Goal: Find specific page/section: Find specific page/section

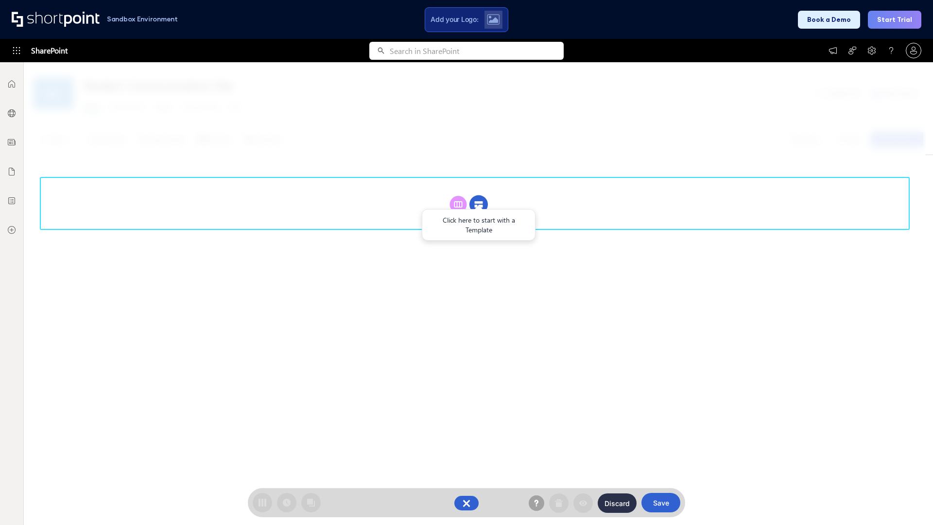
click at [478, 195] on circle at bounding box center [478, 204] width 18 height 18
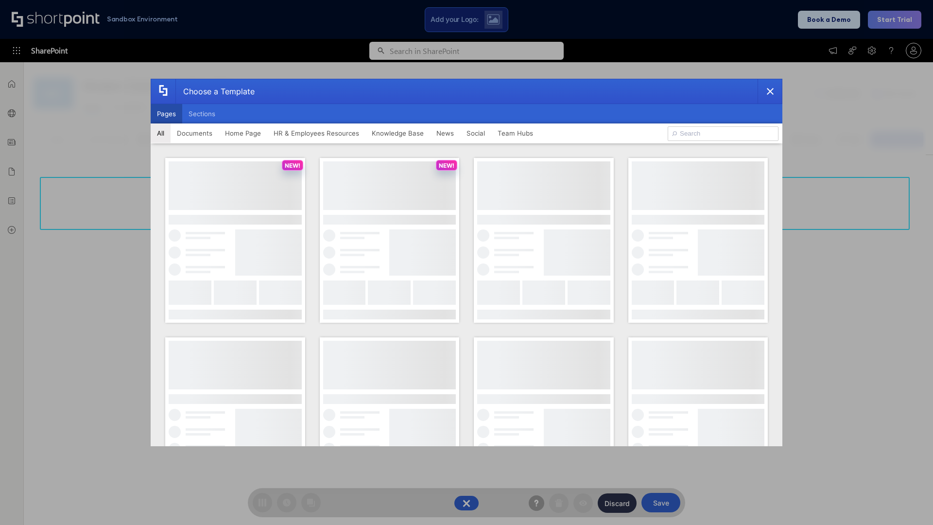
scroll to position [133, 0]
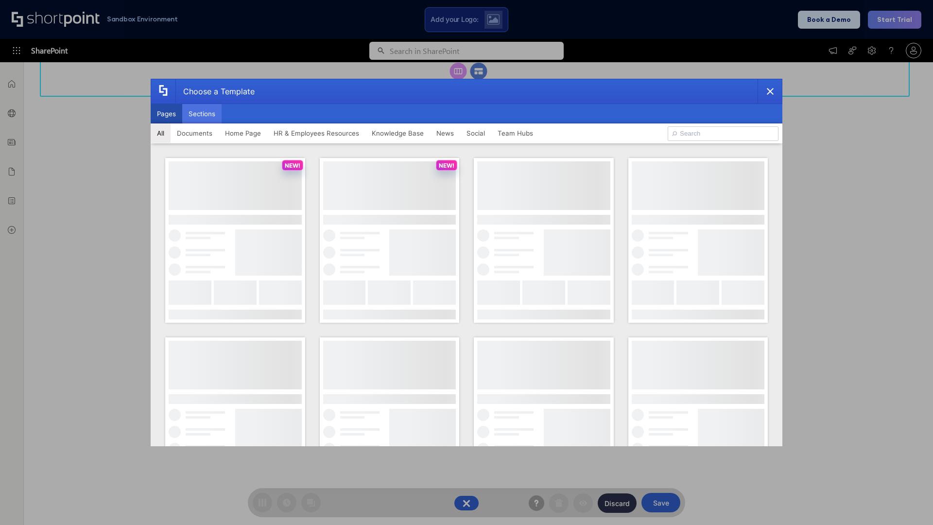
click at [202, 114] on button "Sections" at bounding box center [201, 113] width 39 height 19
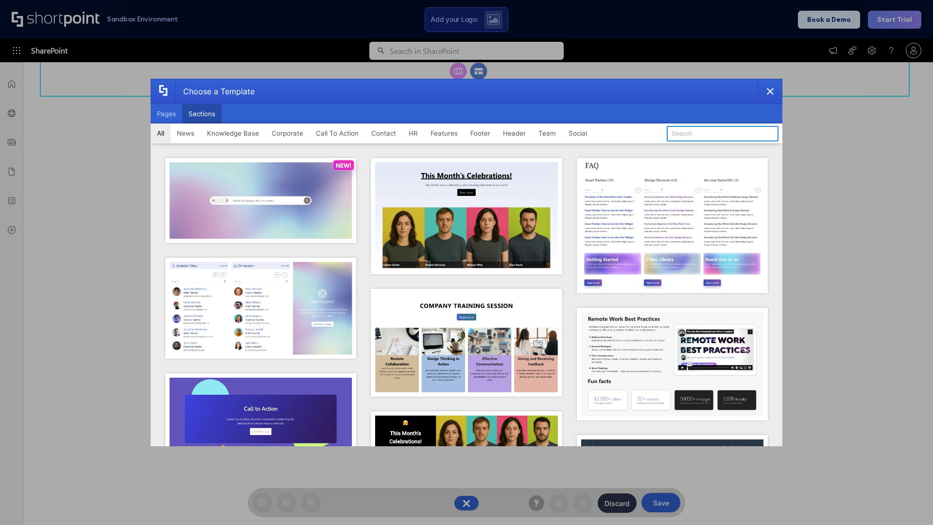
type input "Healthcare Header"
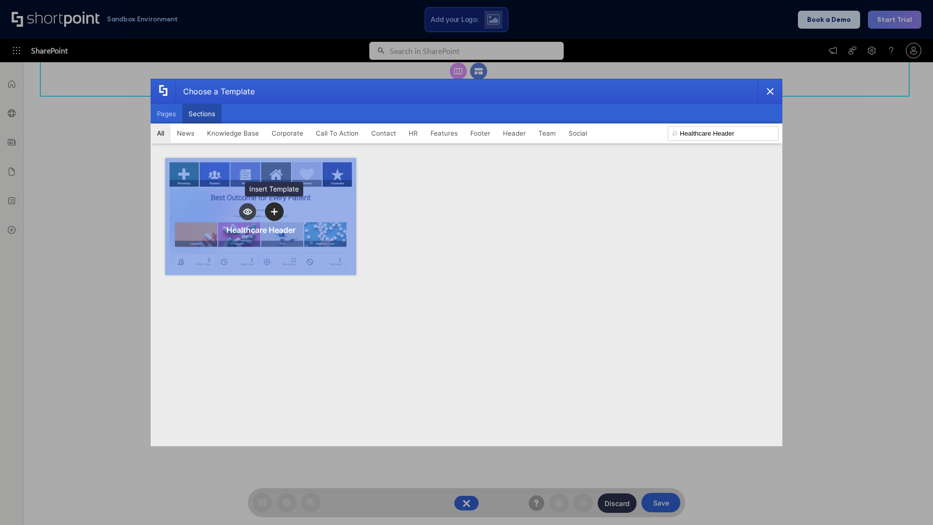
click at [274, 211] on icon "template selector" at bounding box center [274, 211] width 7 height 7
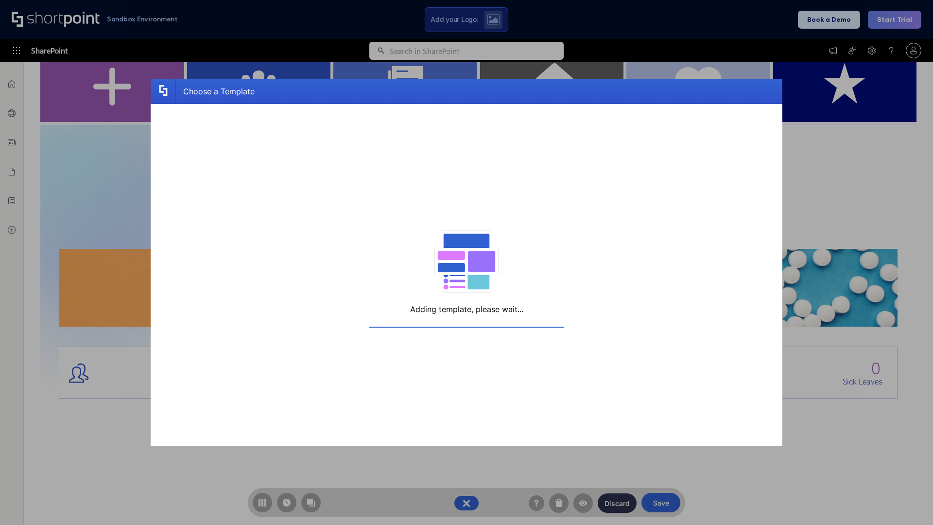
scroll to position [155, 0]
